Goal: Find specific page/section: Find specific page/section

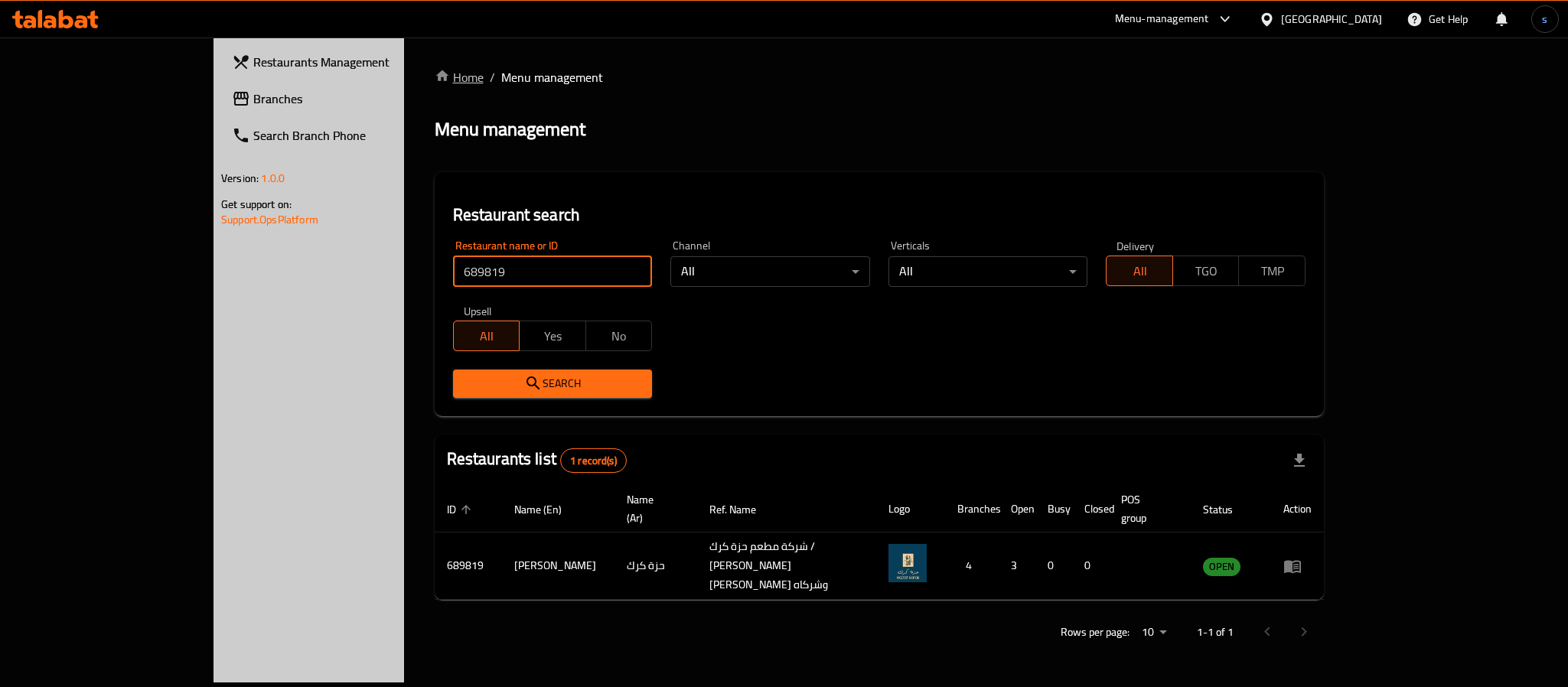
click at [435, 76] on link "Home" at bounding box center [459, 77] width 49 height 18
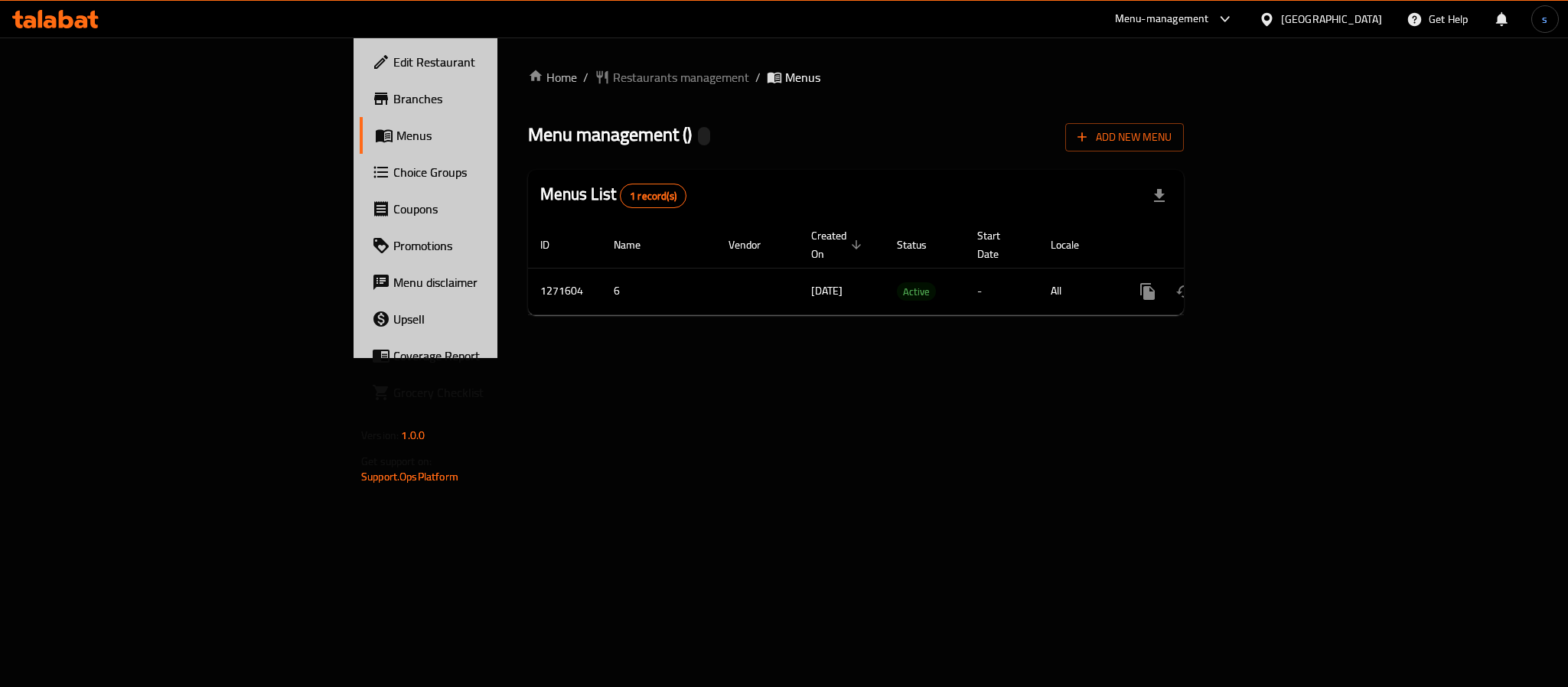
click at [528, 68] on div "Home / Restaurants management / Menus Menu management ( ) Add New Menu Menus Li…" at bounding box center [856, 197] width 656 height 259
click at [613, 73] on span "Restaurants management" at bounding box center [681, 77] width 136 height 18
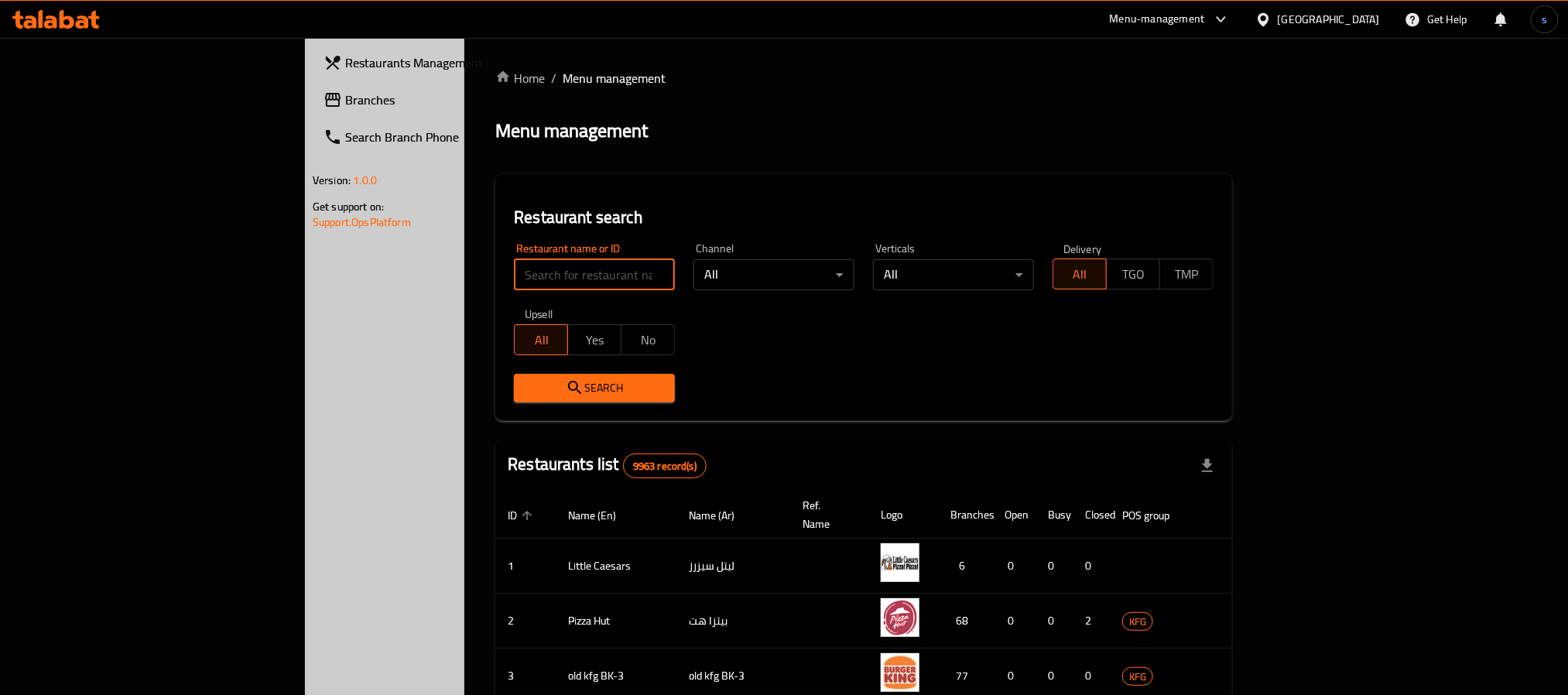
click at [514, 269] on input "search" at bounding box center [594, 274] width 161 height 31
paste input "689819"
type input "689819"
click button "Search" at bounding box center [594, 388] width 161 height 28
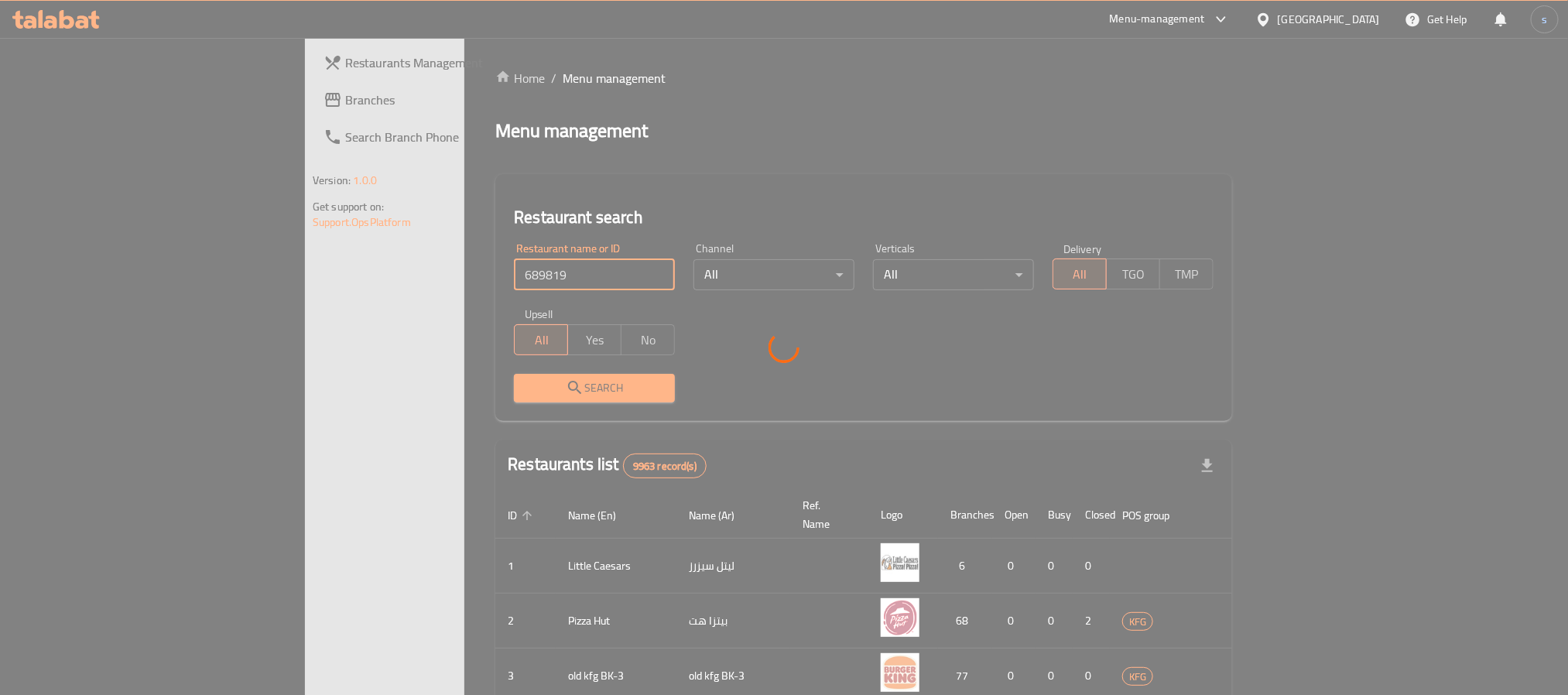
click button "Search" at bounding box center [594, 388] width 161 height 28
